Goal: Check status: Check status

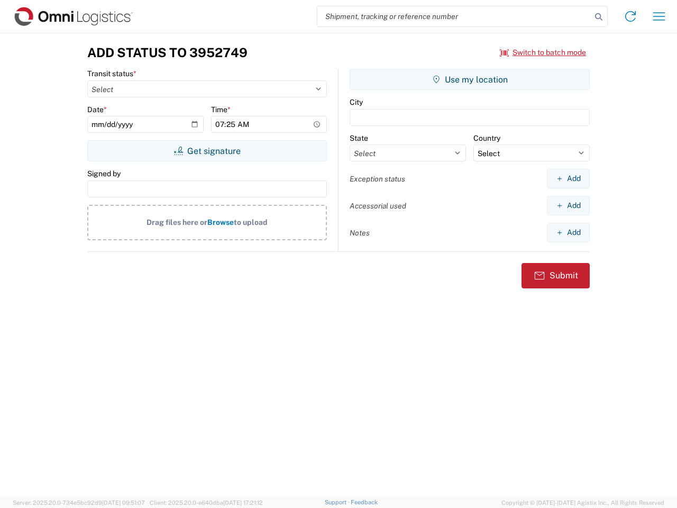
click at [454, 16] on input "search" at bounding box center [454, 16] width 274 height 20
click at [599, 17] on icon at bounding box center [598, 17] width 15 height 15
click at [631, 16] on icon at bounding box center [630, 16] width 17 height 17
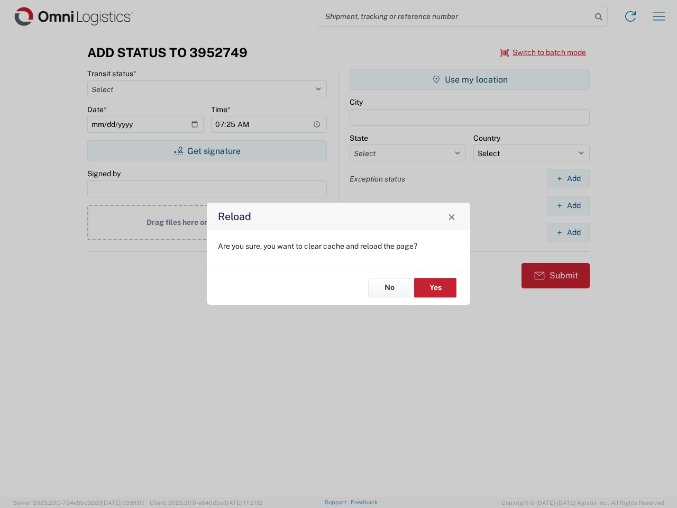
click at [659, 16] on div "Reload Are you sure, you want to clear cache and reload the page? No Yes" at bounding box center [338, 254] width 677 height 508
click at [543, 52] on div "Reload Are you sure, you want to clear cache and reload the page? No Yes" at bounding box center [338, 254] width 677 height 508
click at [207, 151] on div "Reload Are you sure, you want to clear cache and reload the page? No Yes" at bounding box center [338, 254] width 677 height 508
click at [470, 79] on div "Reload Are you sure, you want to clear cache and reload the page? No Yes" at bounding box center [338, 254] width 677 height 508
click at [568, 178] on div "Reload Are you sure, you want to clear cache and reload the page? No Yes" at bounding box center [338, 254] width 677 height 508
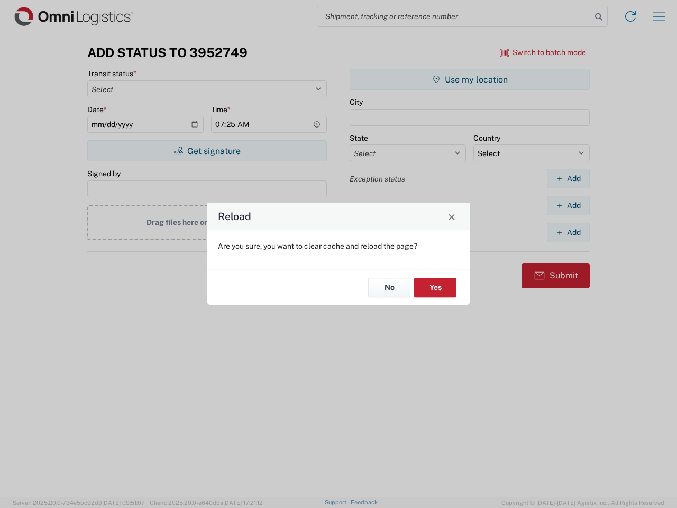
click at [568, 205] on div "Reload Are you sure, you want to clear cache and reload the page? No Yes" at bounding box center [338, 254] width 677 height 508
click at [568, 232] on div "Reload Are you sure, you want to clear cache and reload the page? No Yes" at bounding box center [338, 254] width 677 height 508
